Goal: Task Accomplishment & Management: Use online tool/utility

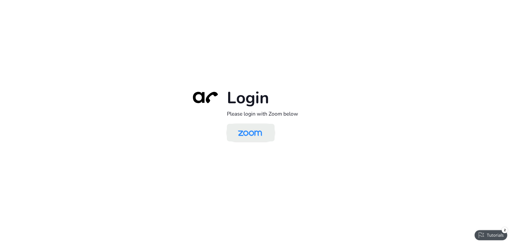
click at [254, 136] on img at bounding box center [250, 133] width 35 height 16
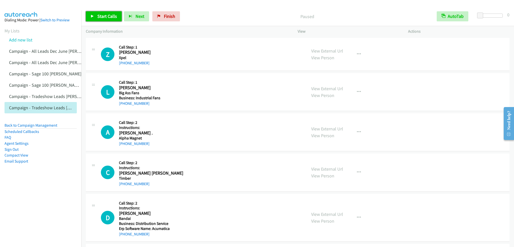
click at [110, 19] on span "Start Calls" at bounding box center [107, 16] width 20 height 6
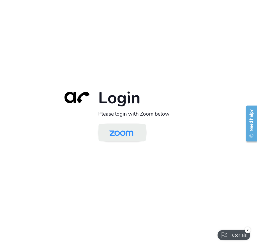
click at [128, 136] on img at bounding box center [121, 133] width 35 height 16
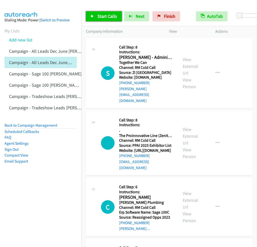
click at [95, 15] on link "Start Calls" at bounding box center [104, 16] width 36 height 10
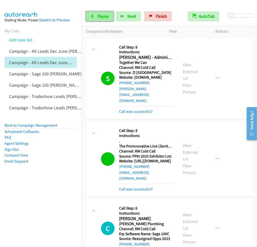
click at [100, 17] on span "Pause" at bounding box center [102, 16] width 11 height 6
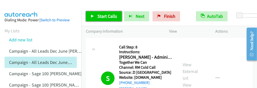
click at [99, 16] on span "Start Calls" at bounding box center [107, 16] width 20 height 6
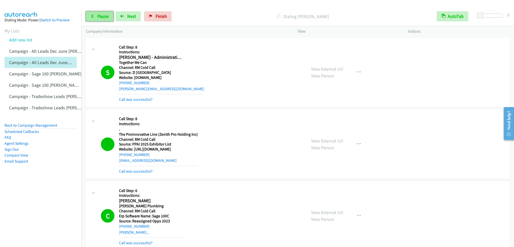
click at [101, 15] on span "Pause" at bounding box center [102, 16] width 11 height 6
